Goal: Transaction & Acquisition: Book appointment/travel/reservation

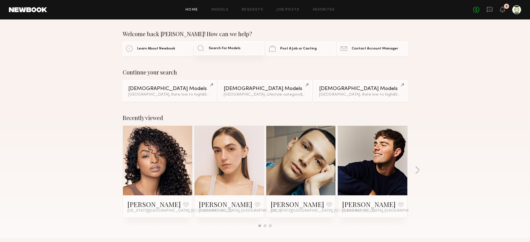
click at [217, 49] on span "Search For Models" at bounding box center [225, 49] width 32 height 4
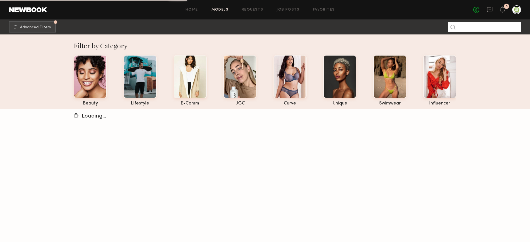
click at [460, 26] on input at bounding box center [484, 27] width 73 height 11
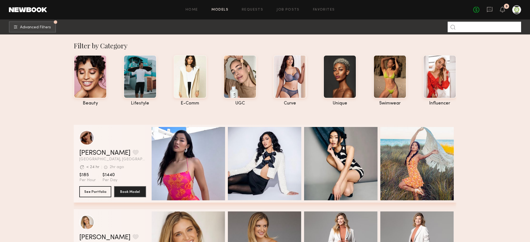
click at [466, 26] on input at bounding box center [484, 27] width 73 height 11
type input "*"
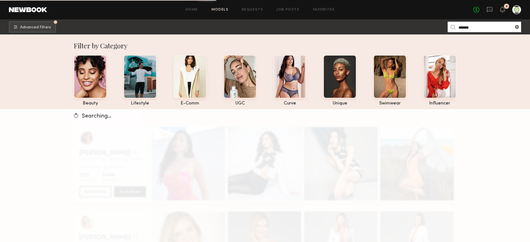
type input "*******"
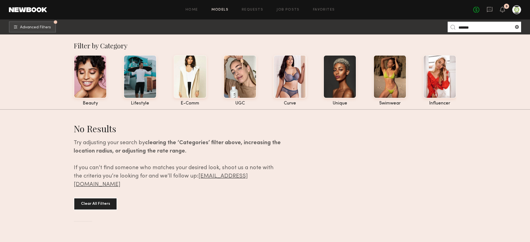
click at [225, 10] on link "Models" at bounding box center [219, 10] width 17 height 4
click at [198, 9] on link "Home" at bounding box center [192, 10] width 13 height 4
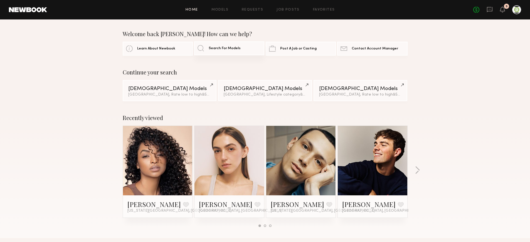
click at [202, 50] on link "Search For Models" at bounding box center [229, 48] width 70 height 14
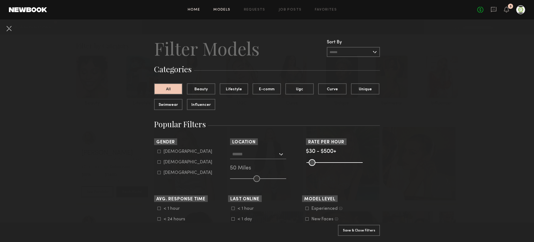
click at [194, 10] on link "Home" at bounding box center [194, 10] width 13 height 4
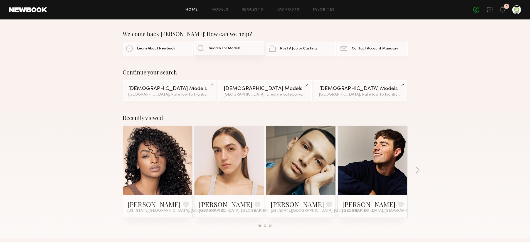
click at [200, 48] on link "Search For Models" at bounding box center [229, 48] width 70 height 14
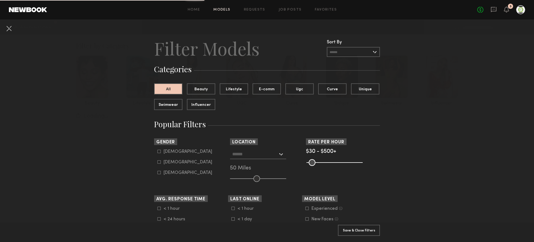
click at [373, 51] on input "text" at bounding box center [353, 52] width 53 height 10
click at [258, 10] on link "Requests" at bounding box center [254, 10] width 21 height 4
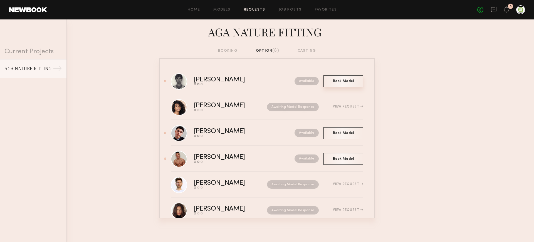
click at [342, 82] on span "Book Model" at bounding box center [343, 81] width 21 height 3
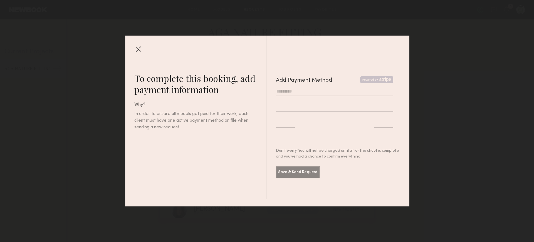
click at [285, 91] on input "text" at bounding box center [334, 91] width 117 height 9
type input "*"
type input "****"
click at [136, 50] on div at bounding box center [138, 49] width 9 height 9
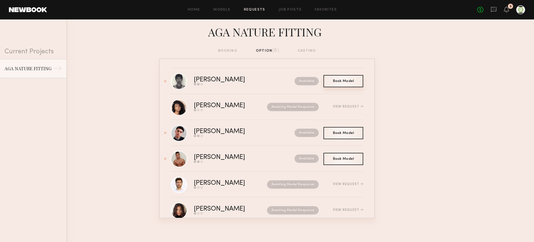
click at [342, 80] on span "Book Model" at bounding box center [343, 81] width 21 height 3
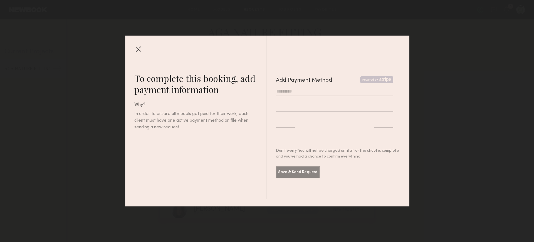
click at [284, 93] on input "text" at bounding box center [334, 91] width 117 height 9
type input "*********"
click at [376, 127] on div at bounding box center [383, 123] width 19 height 9
click at [324, 121] on div at bounding box center [305, 127] width 59 height 16
click at [291, 172] on button "Save & Send Request" at bounding box center [298, 172] width 44 height 12
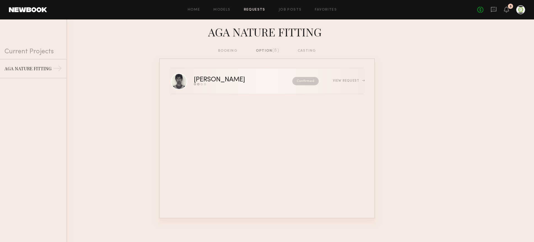
click at [305, 80] on nb-request-status "Confirmed" at bounding box center [305, 81] width 26 height 8
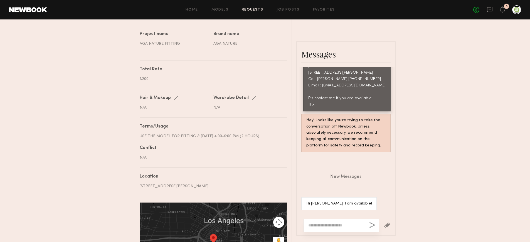
scroll to position [223, 0]
